Goal: Task Accomplishment & Management: Manage account settings

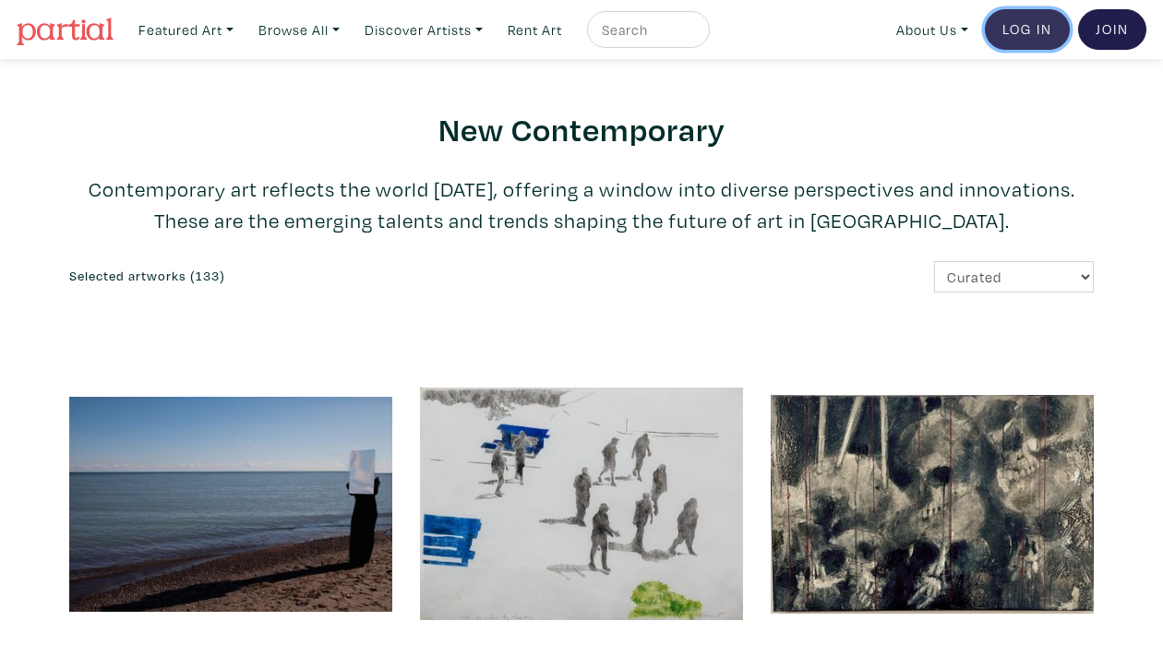
click at [1016, 24] on link "Log In" at bounding box center [1027, 29] width 85 height 41
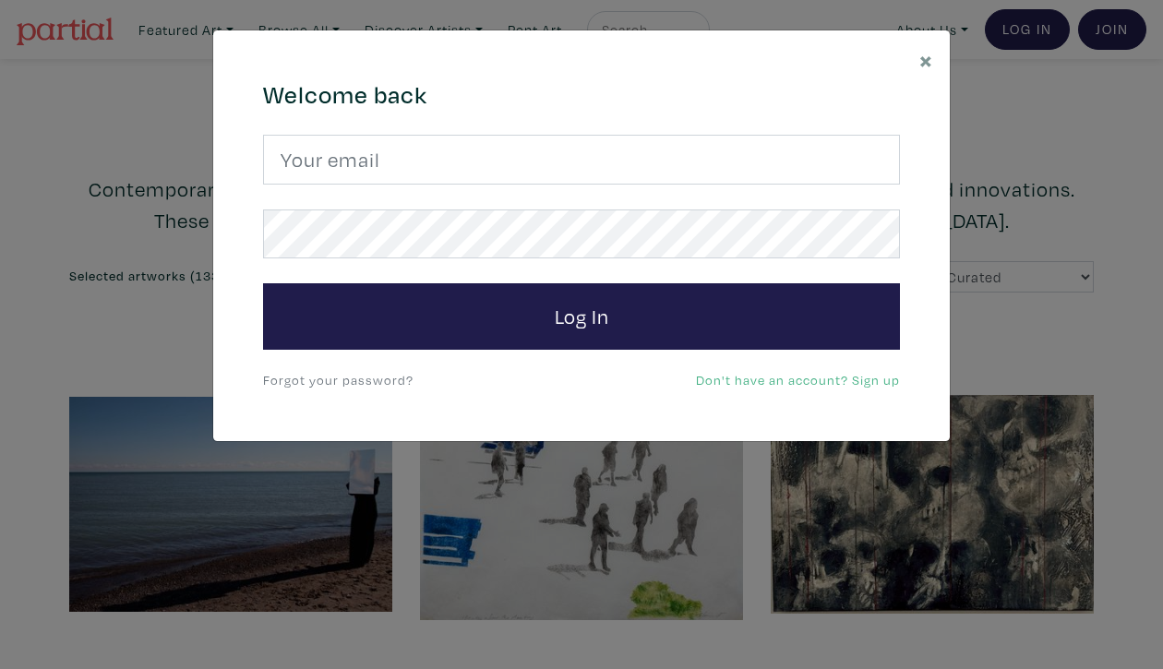
type input "contact@lynnesaintonge.ca"
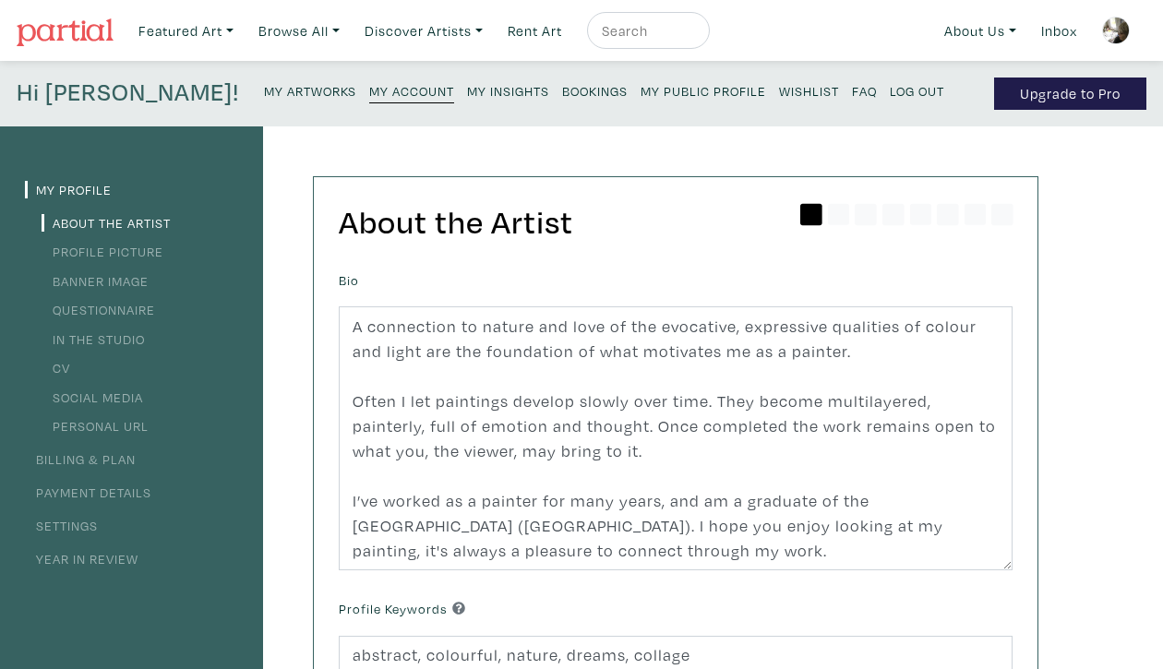
click at [65, 366] on link "CV" at bounding box center [56, 368] width 29 height 18
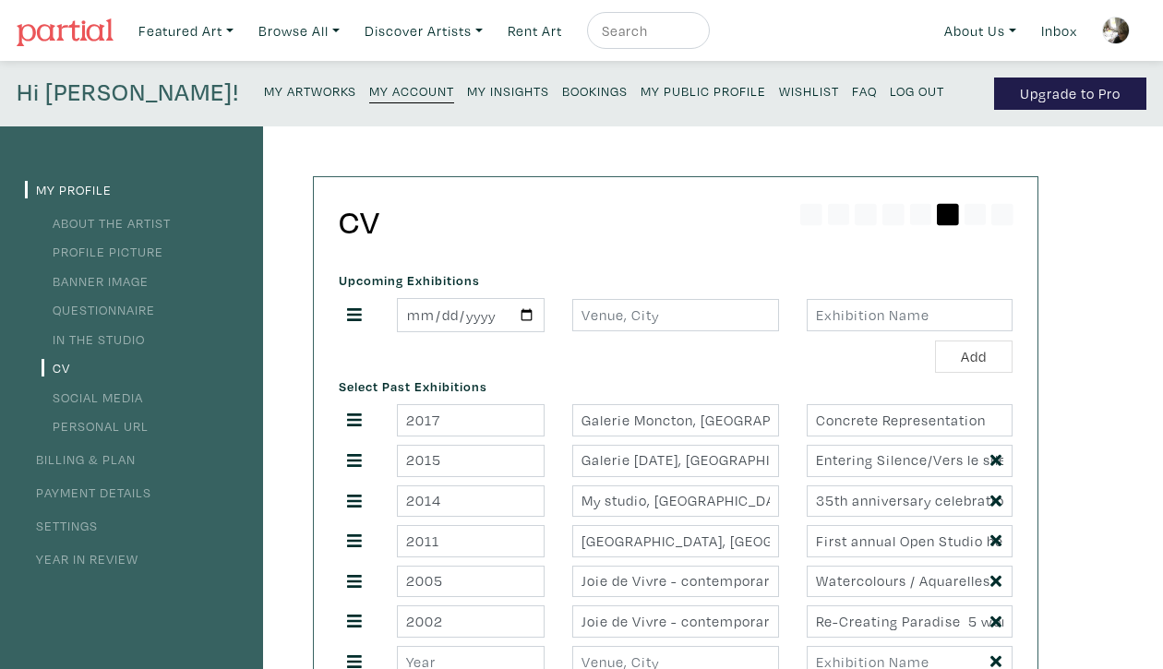
click at [135, 248] on link "Profile Picture" at bounding box center [103, 252] width 122 height 18
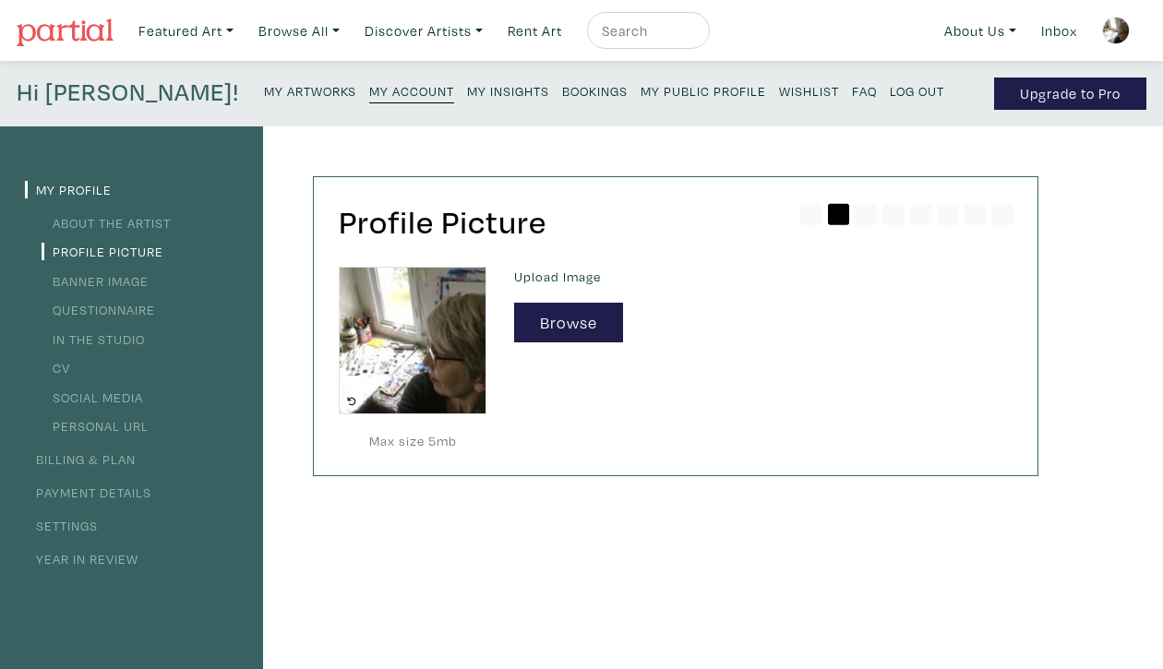
click at [117, 306] on link "Questionnaire" at bounding box center [99, 310] width 114 height 18
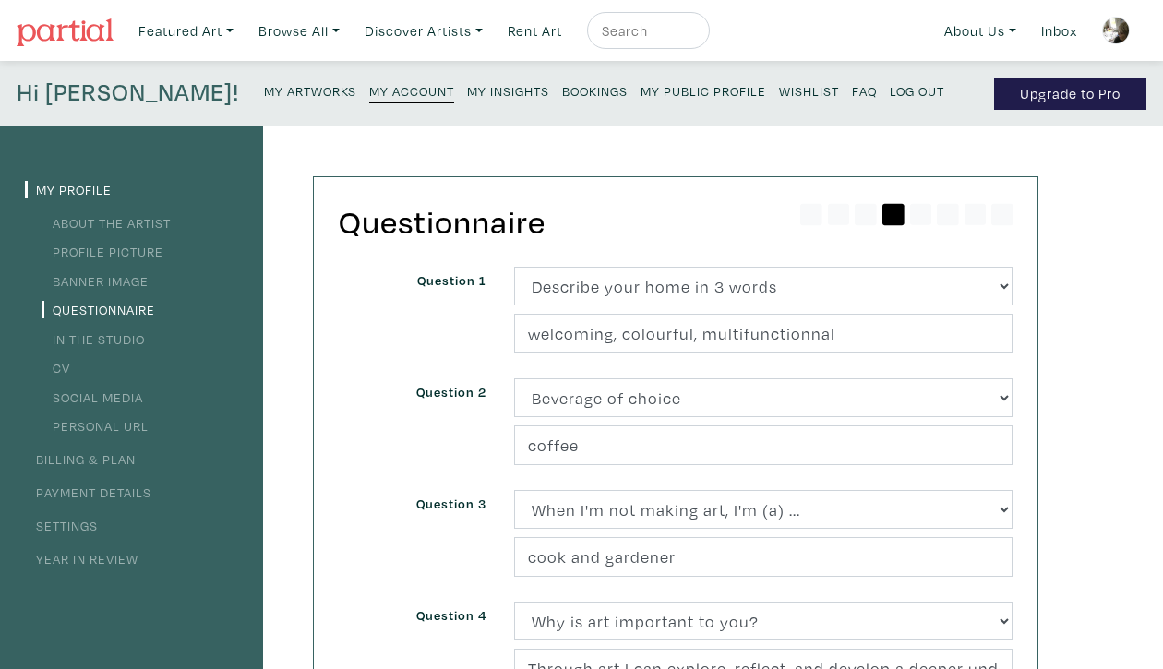
click at [264, 88] on small "My Artworks" at bounding box center [310, 91] width 92 height 18
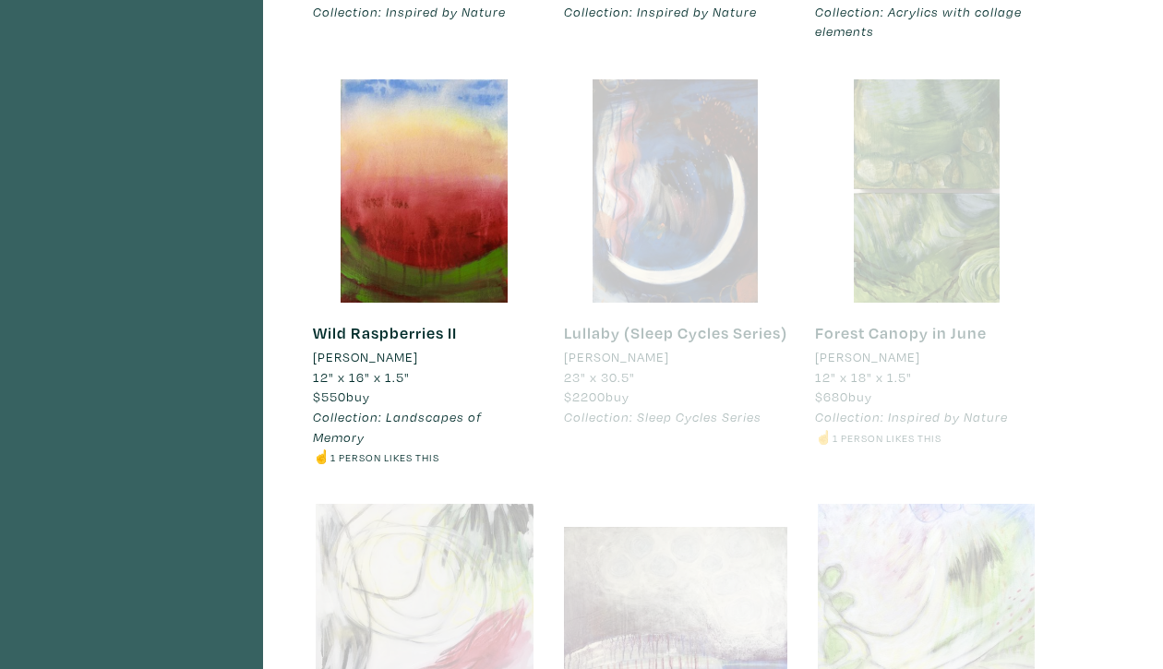
scroll to position [1330, 0]
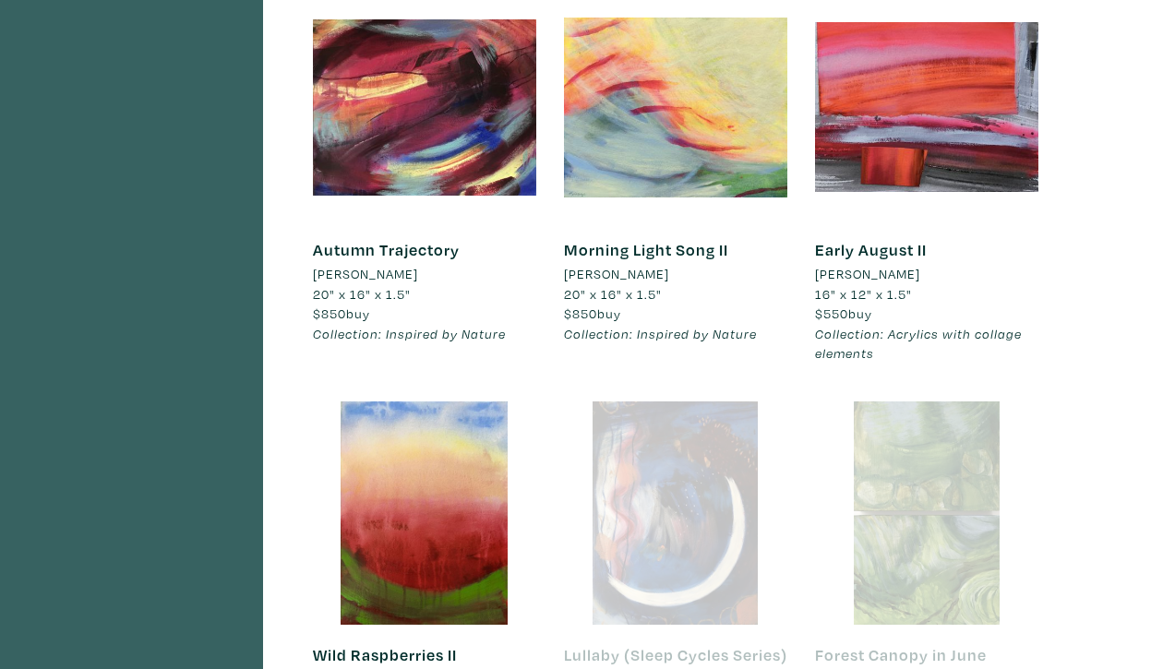
scroll to position [1012, 0]
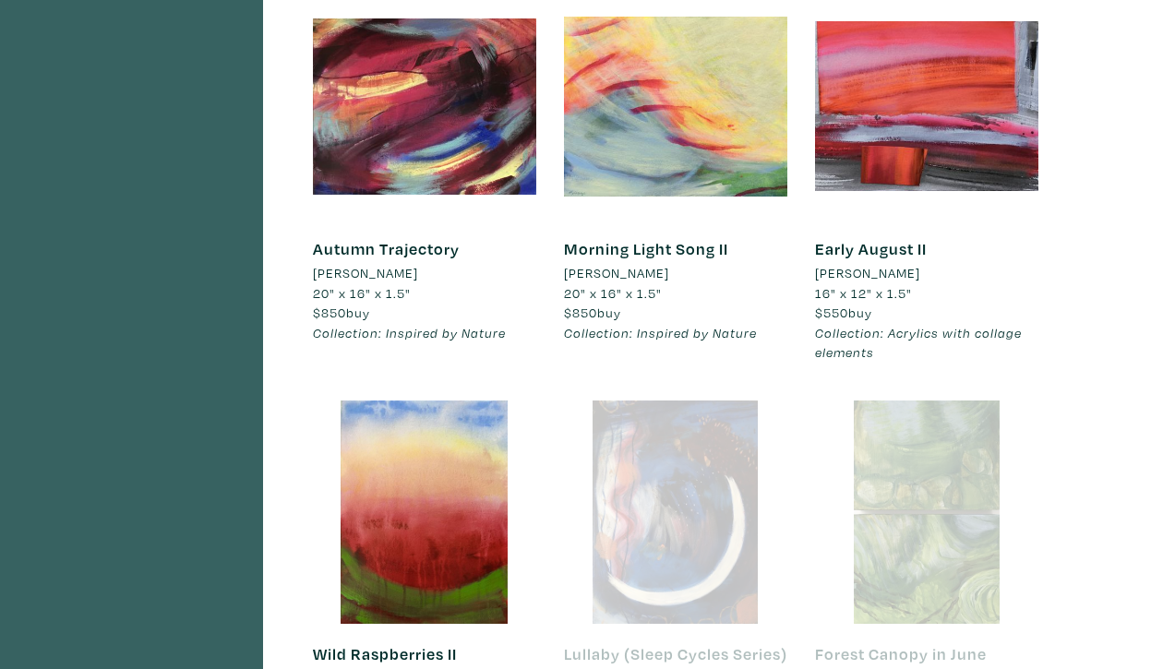
click at [714, 505] on div at bounding box center [675, 512] width 223 height 223
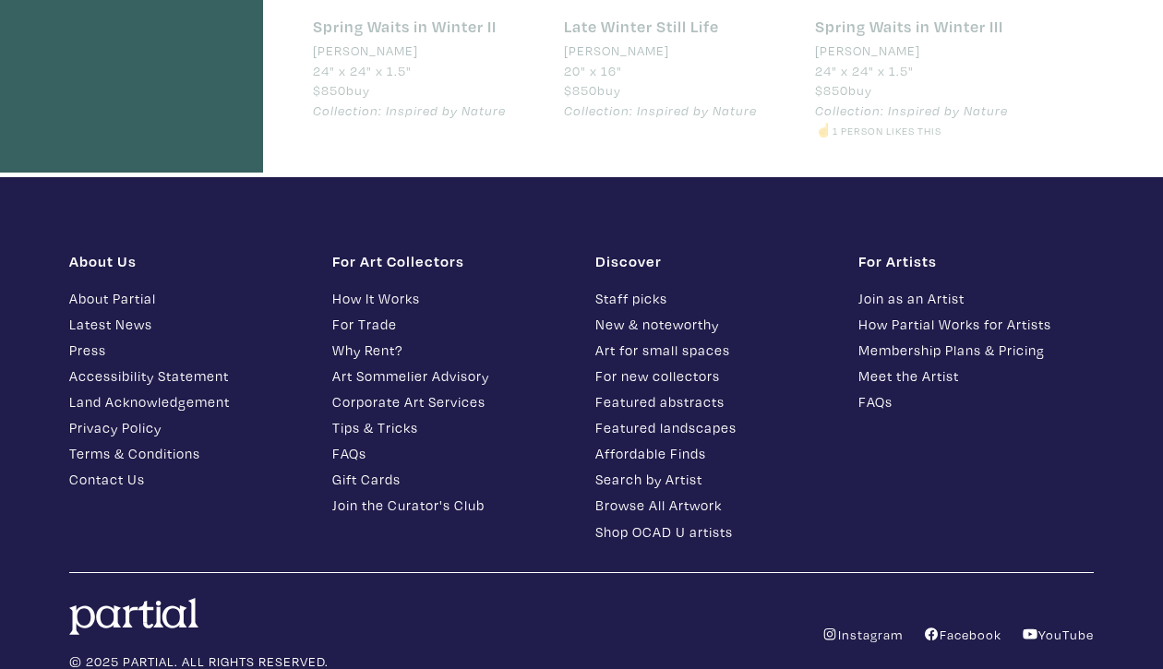
scroll to position [2122, 0]
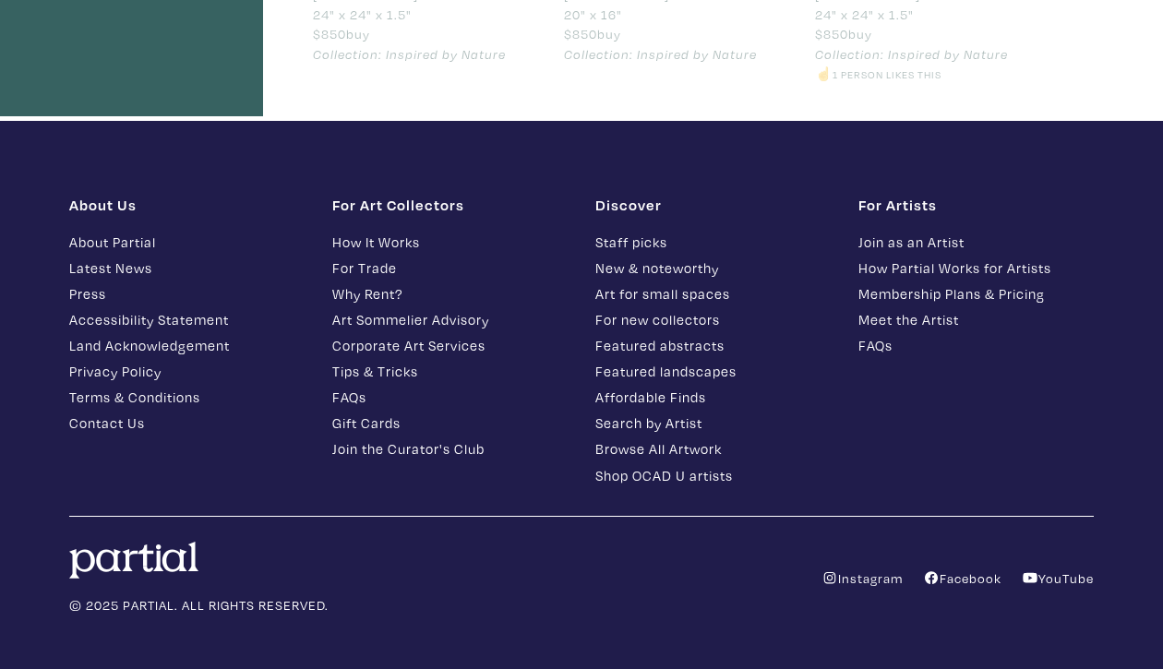
click at [644, 232] on link "Staff picks" at bounding box center [712, 242] width 235 height 21
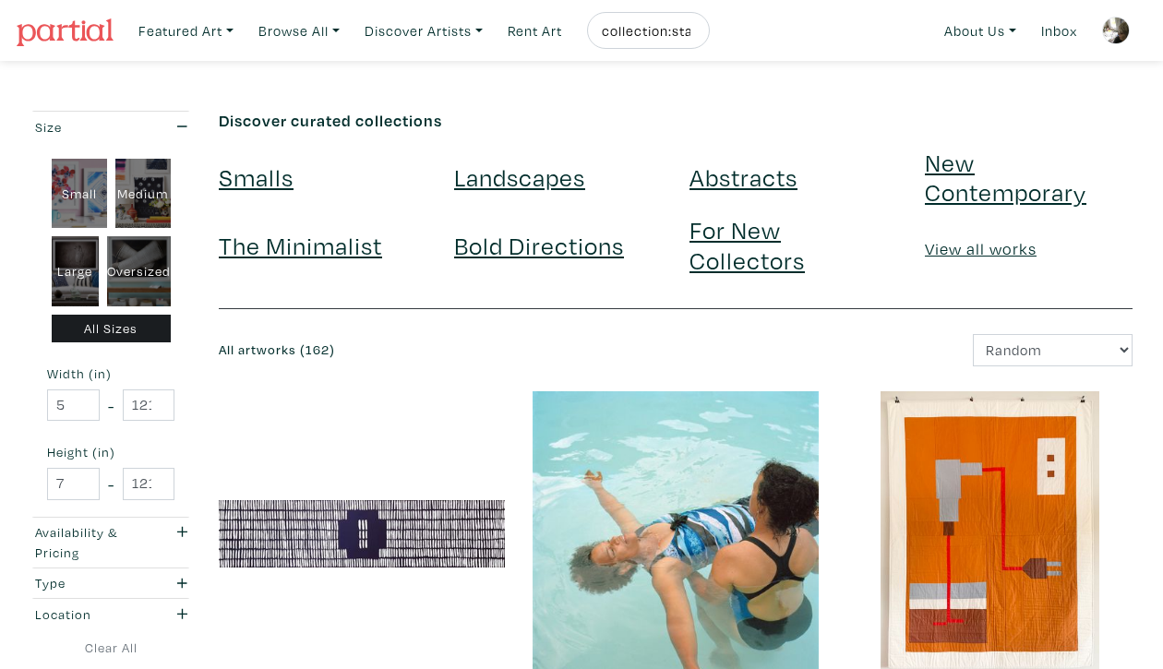
click at [572, 128] on h6 "Discover curated collections" at bounding box center [676, 121] width 914 height 20
